Goal: Transaction & Acquisition: Subscribe to service/newsletter

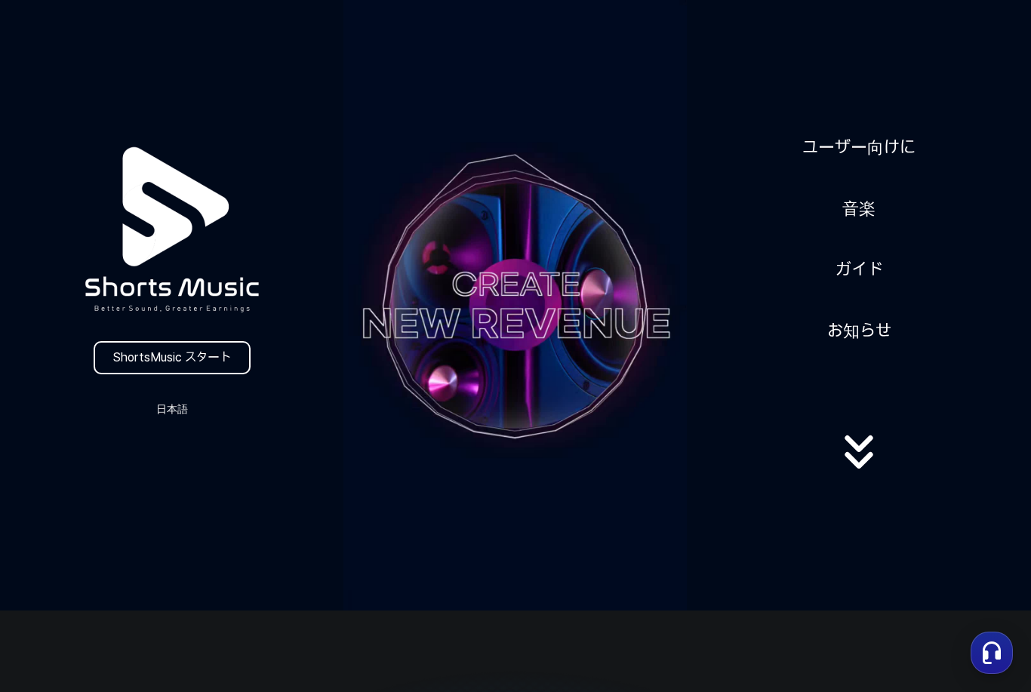
click at [145, 349] on link "ShortsMusic スタート" at bounding box center [172, 357] width 157 height 33
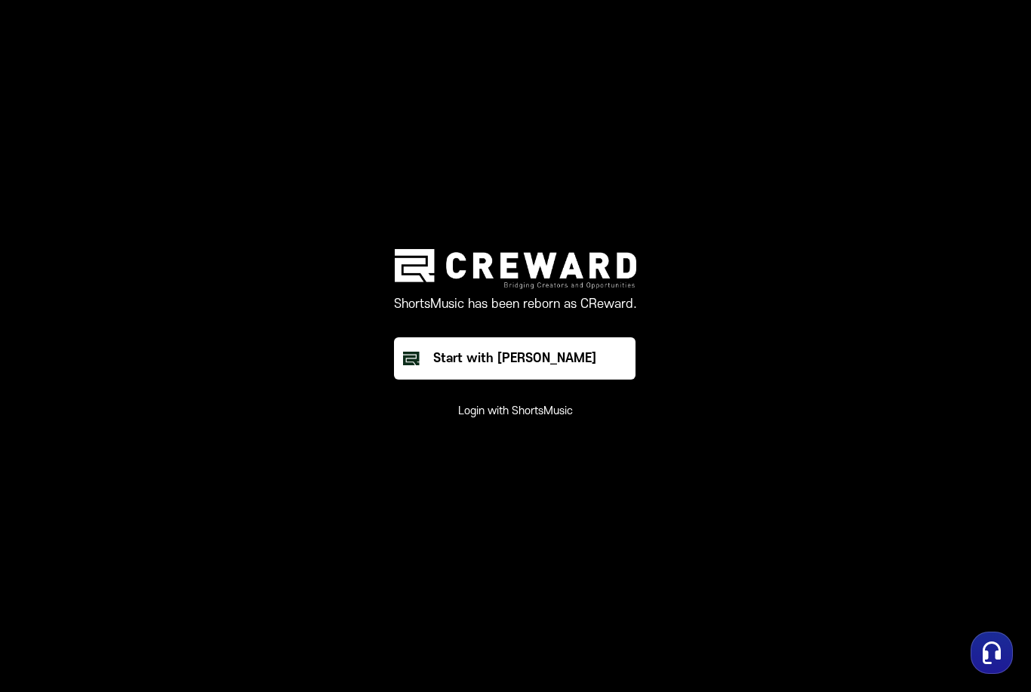
click at [549, 368] on div "Start with Creward" at bounding box center [514, 358] width 163 height 18
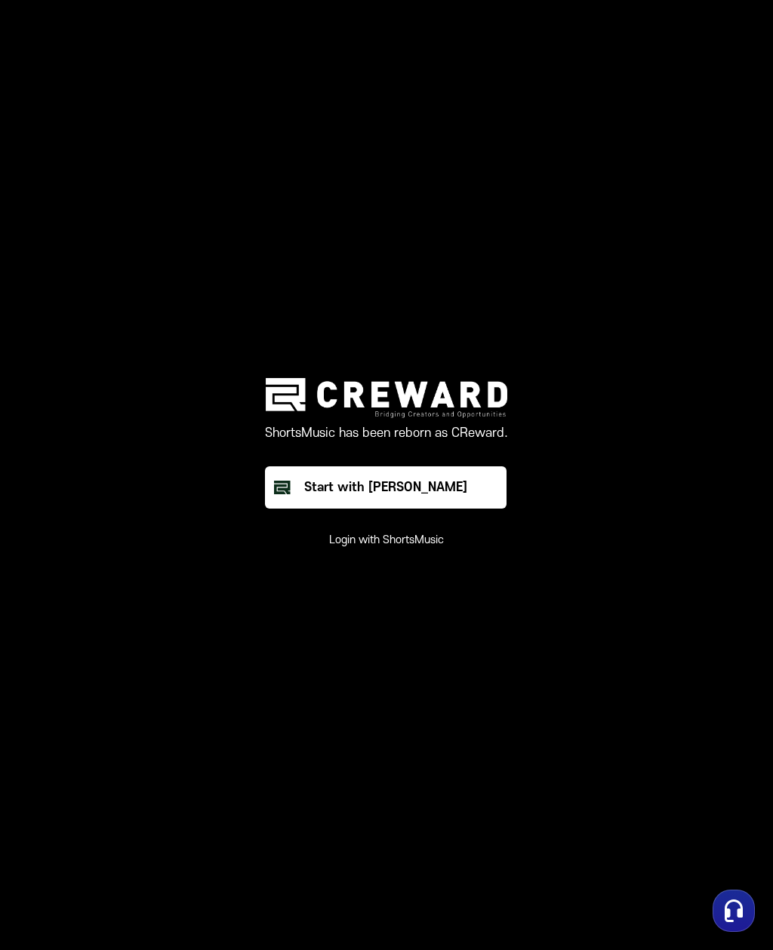
click at [411, 548] on button "Login with ShortsMusic" at bounding box center [386, 540] width 115 height 15
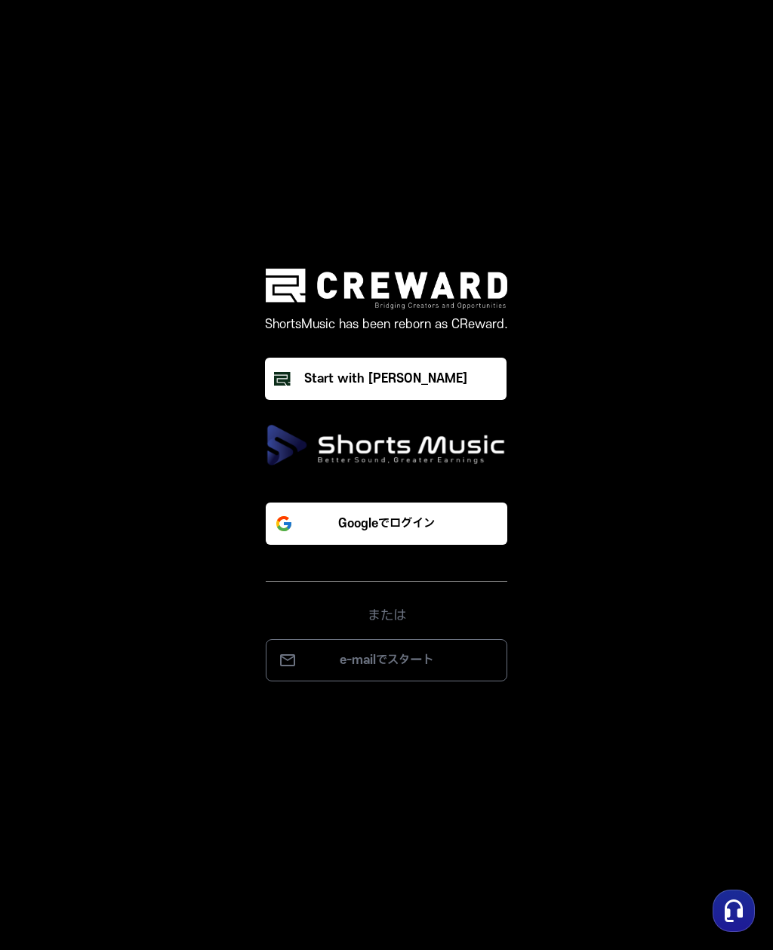
click at [469, 466] on img at bounding box center [387, 445] width 242 height 42
click at [431, 533] on p "Googleでログイン" at bounding box center [386, 524] width 97 height 18
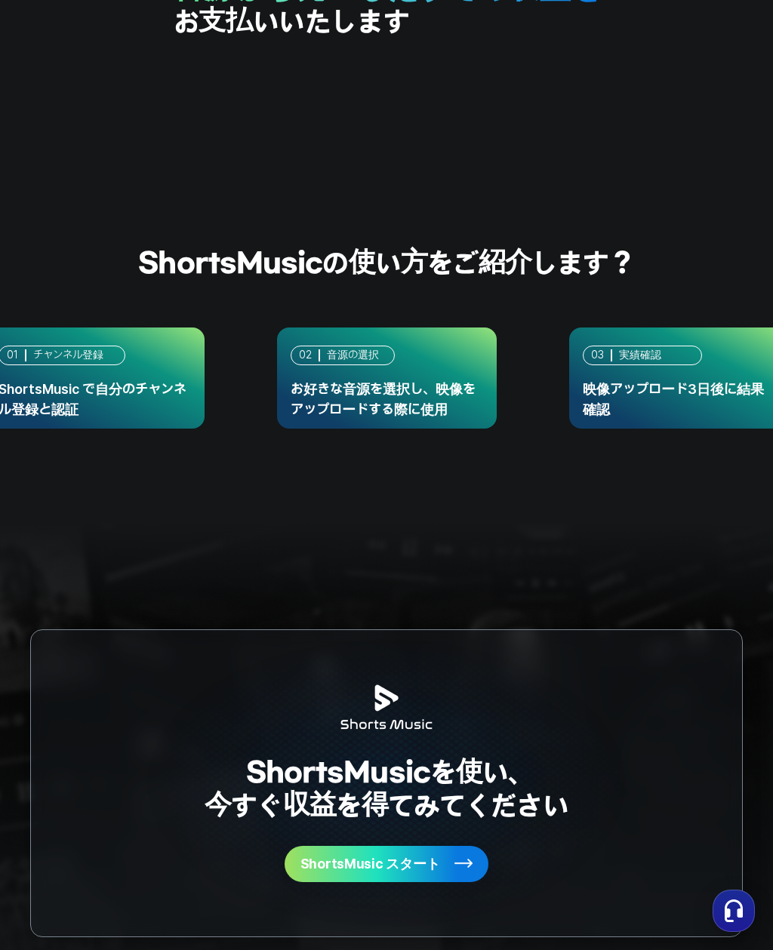
scroll to position [3323, 0]
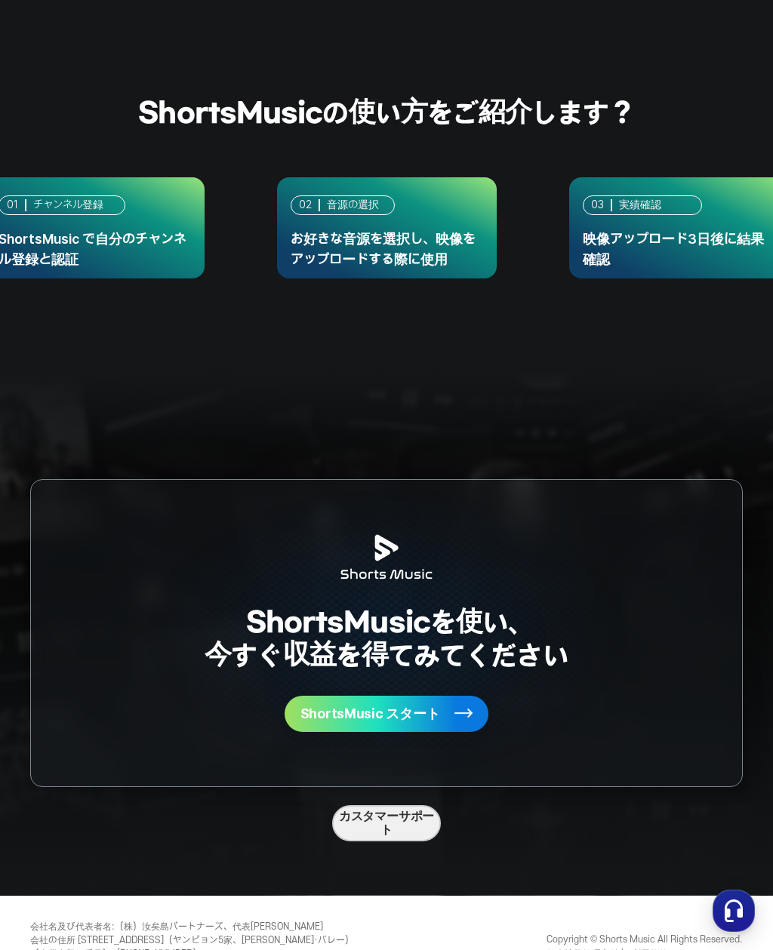
click at [420, 714] on span "ShortsMusic スタート" at bounding box center [370, 714] width 140 height 14
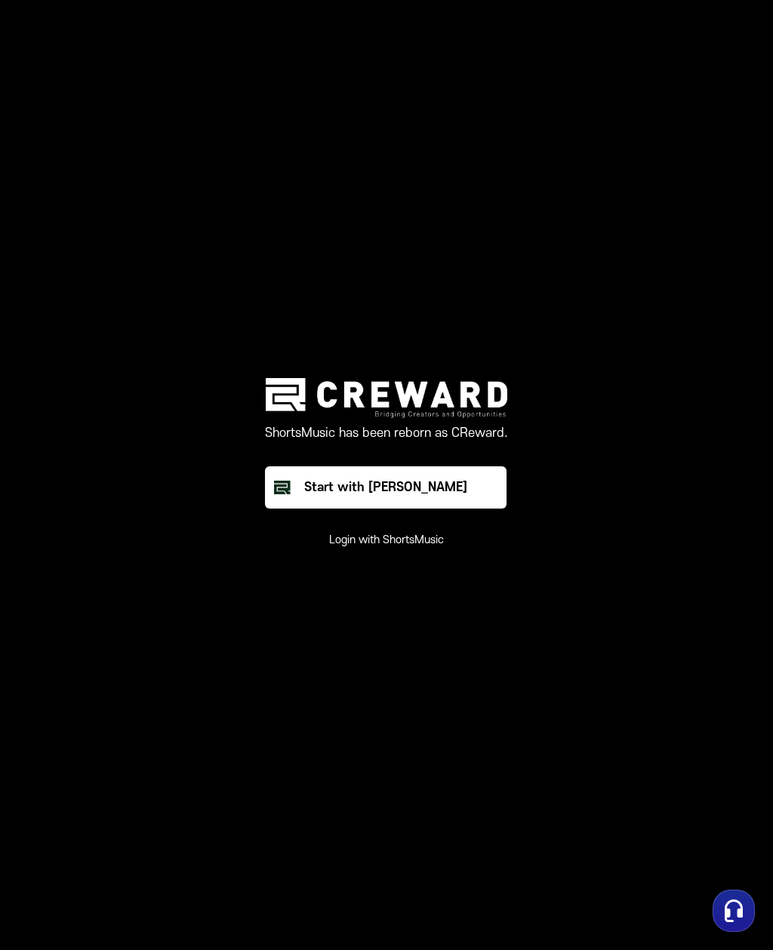
click at [433, 497] on div "Start with Creward" at bounding box center [385, 488] width 163 height 18
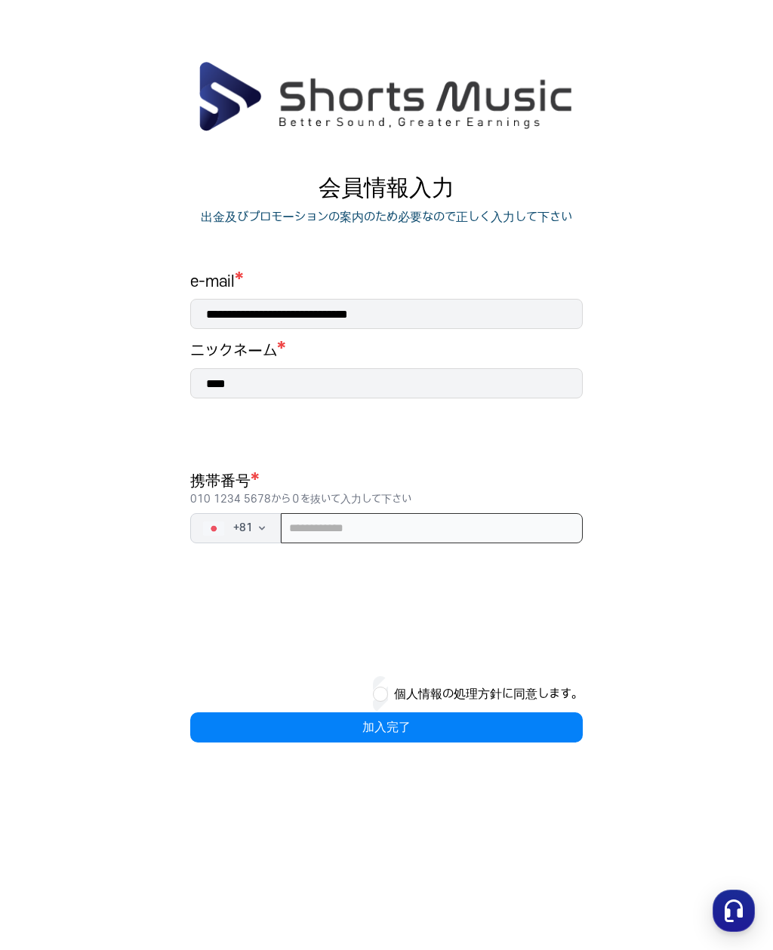
click at [368, 535] on input "tel" at bounding box center [432, 528] width 302 height 30
type input "*"
type input "**********"
click at [394, 694] on button "個人情報の処理方針に同意します。" at bounding box center [488, 694] width 189 height 18
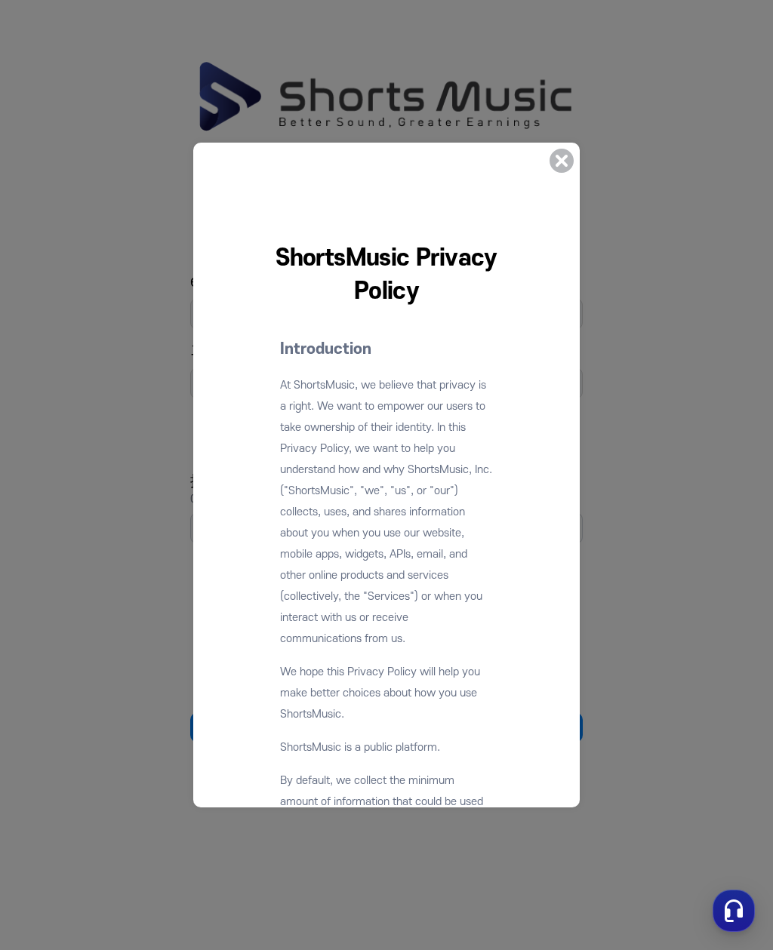
click at [562, 156] on icon at bounding box center [561, 161] width 24 height 24
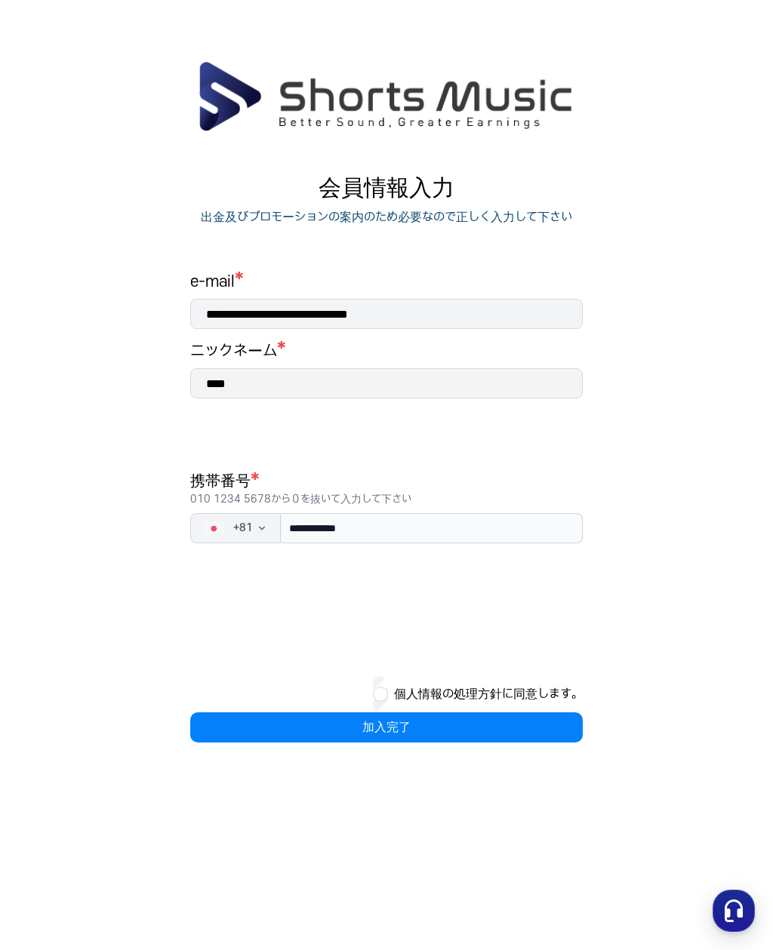
click at [429, 737] on button "加入完了" at bounding box center [386, 728] width 392 height 30
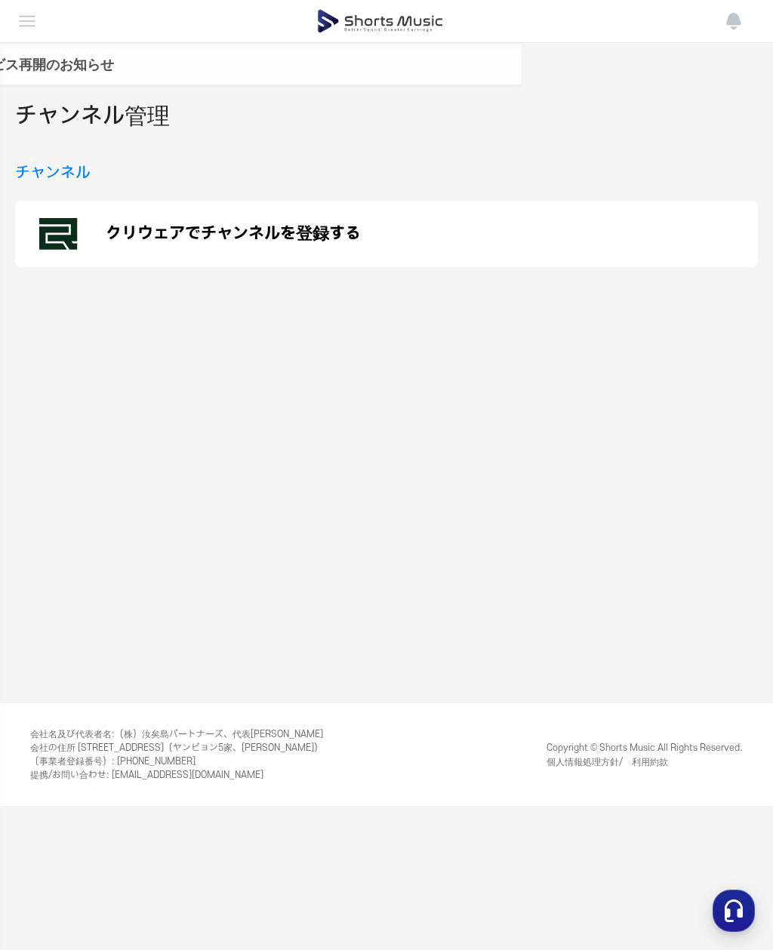
click at [217, 231] on p "クリウェアでチャンネルを登録する" at bounding box center [233, 234] width 255 height 18
